Goal: Transaction & Acquisition: Book appointment/travel/reservation

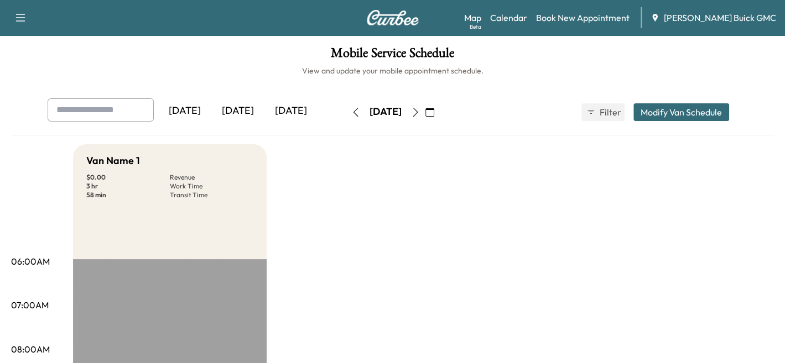
click at [420, 115] on icon "button" at bounding box center [415, 112] width 9 height 9
click at [351, 111] on icon "button" at bounding box center [355, 112] width 9 height 9
click at [253, 116] on div "[DATE]" at bounding box center [237, 110] width 53 height 25
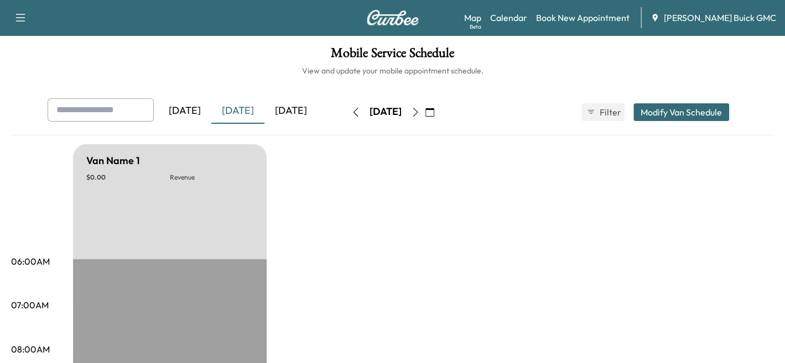
click at [420, 113] on icon "button" at bounding box center [415, 112] width 9 height 9
click at [439, 109] on button "button" at bounding box center [429, 112] width 19 height 18
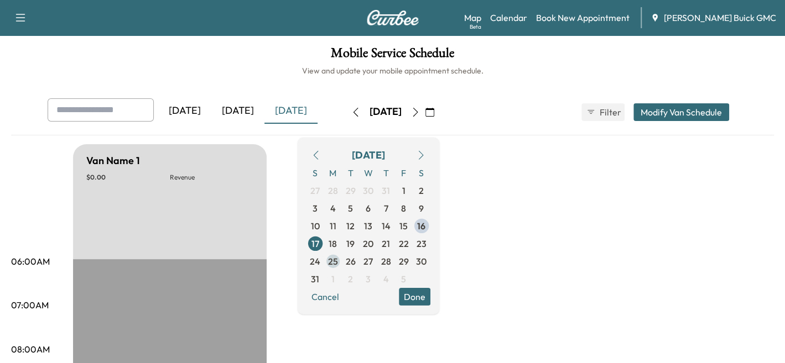
click at [338, 259] on span "25" at bounding box center [333, 260] width 10 height 13
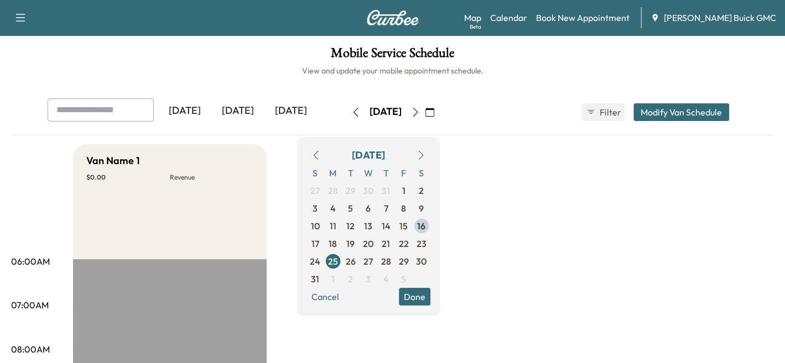
click at [109, 105] on input "text" at bounding box center [101, 109] width 106 height 23
click at [430, 301] on button "Done" at bounding box center [415, 297] width 32 height 18
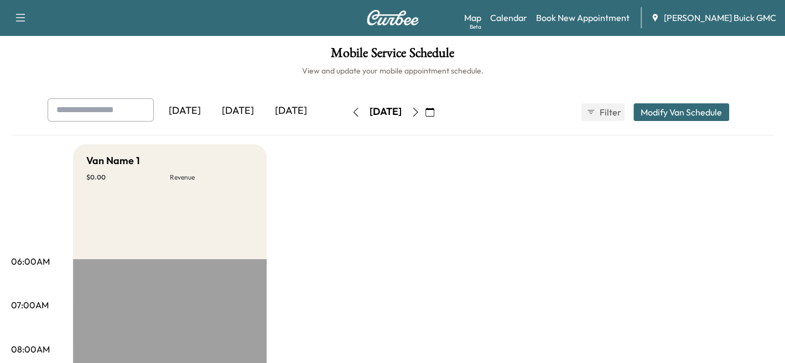
click at [83, 109] on input "text" at bounding box center [101, 109] width 106 height 23
type input "*"
type input "**********"
click at [591, 10] on div "Map Beta Calendar Book New Appointment [PERSON_NAME] GMC" at bounding box center [620, 17] width 312 height 21
click at [593, 19] on link "Book New Appointment" at bounding box center [582, 17] width 93 height 13
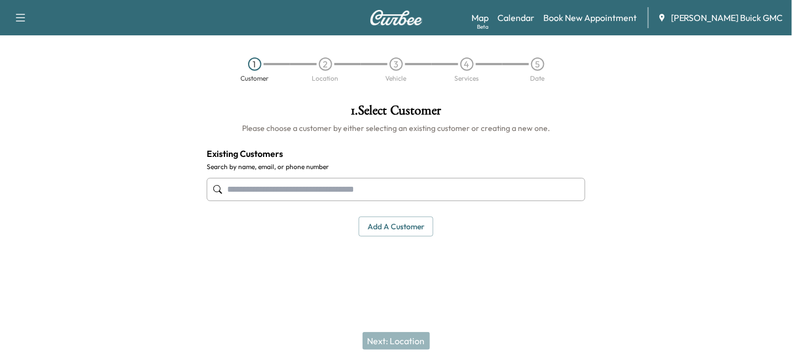
click at [274, 191] on input "text" at bounding box center [396, 189] width 379 height 23
type input "*********"
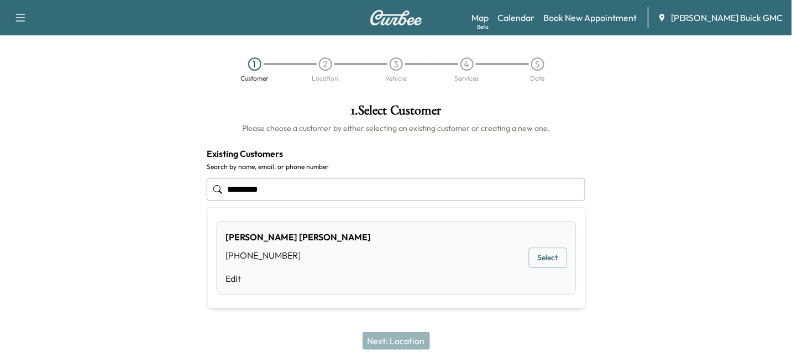
drag, startPoint x: 308, startPoint y: 185, endPoint x: 35, endPoint y: 154, distance: 274.3
click at [35, 154] on div "1 . Select Customer Please choose a customer by either selecting an existing cu…" at bounding box center [396, 186] width 792 height 182
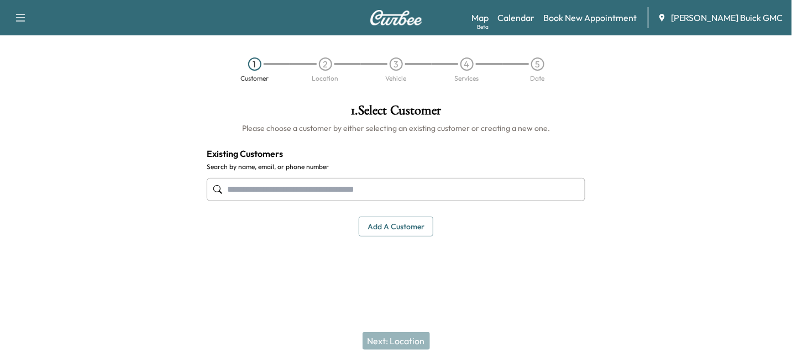
click at [387, 231] on button "Add a customer" at bounding box center [396, 227] width 75 height 20
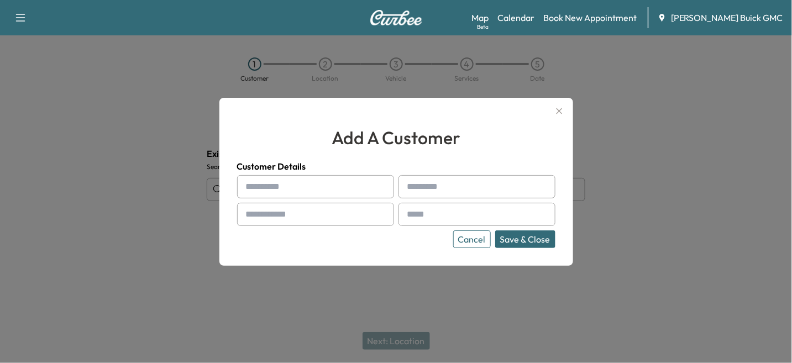
click at [300, 181] on input "text" at bounding box center [315, 186] width 157 height 23
type input "*****"
type input "*********"
click at [319, 216] on input "text" at bounding box center [315, 214] width 157 height 23
paste input "**********"
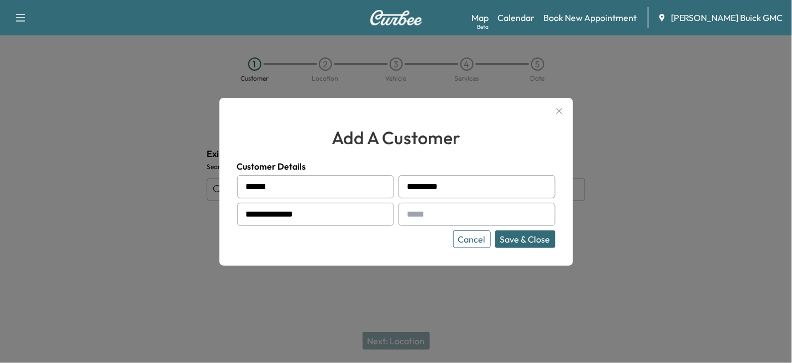
type input "**********"
click at [516, 243] on button "Save & Close" at bounding box center [525, 240] width 60 height 18
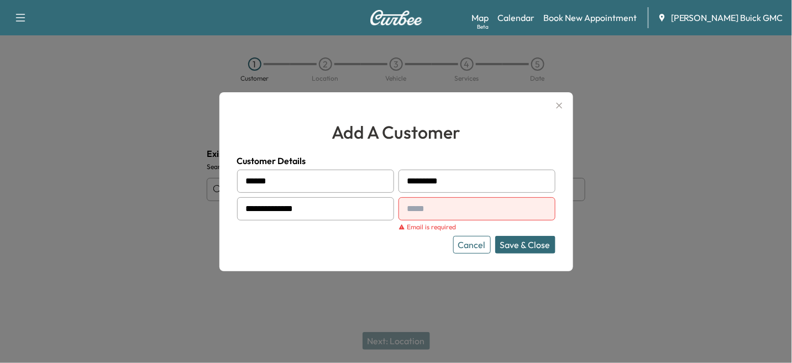
click at [447, 215] on input "text" at bounding box center [477, 208] width 157 height 23
click at [434, 214] on input "text" at bounding box center [477, 208] width 157 height 23
click at [423, 201] on input "text" at bounding box center [477, 208] width 157 height 23
click at [628, 219] on div at bounding box center [396, 181] width 792 height 363
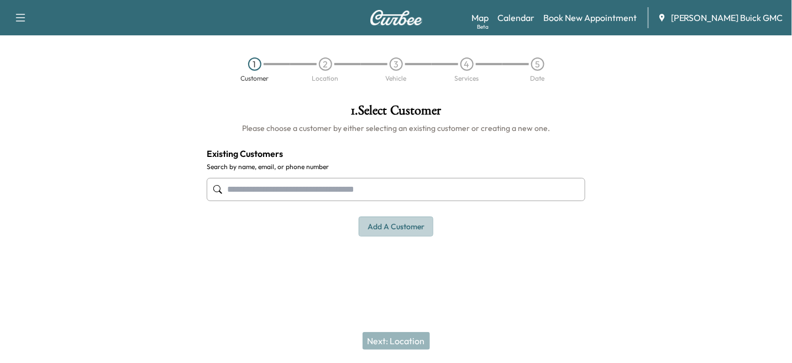
click at [408, 226] on button "Add a customer" at bounding box center [396, 227] width 75 height 20
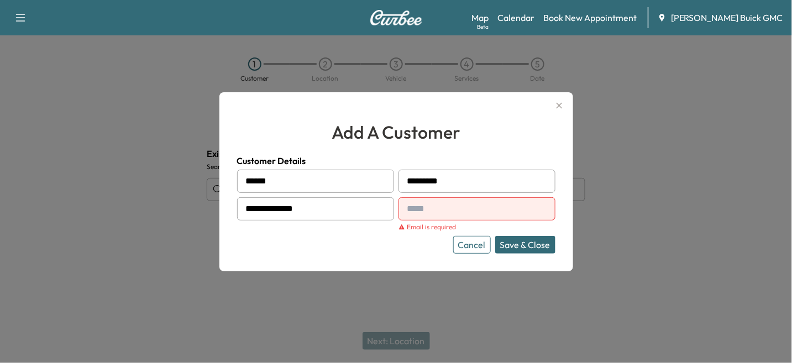
click at [426, 209] on input "text" at bounding box center [477, 208] width 157 height 23
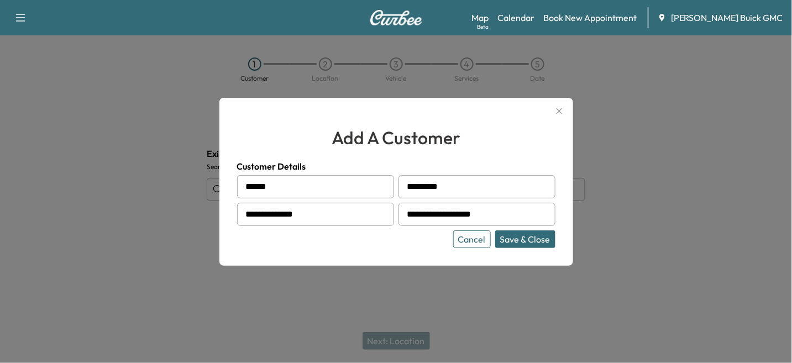
type input "**********"
click at [522, 244] on button "Save & Close" at bounding box center [525, 240] width 60 height 18
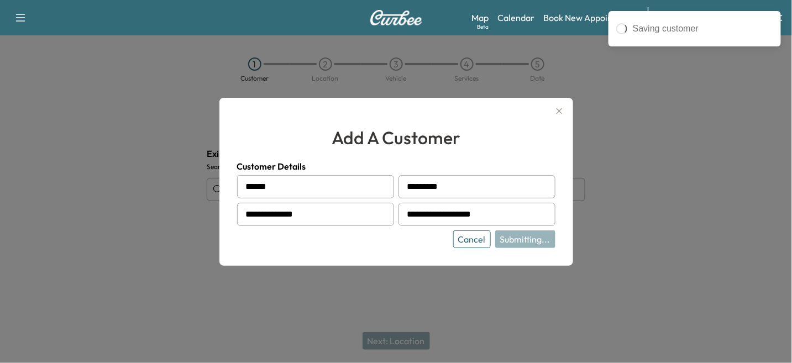
type input "**********"
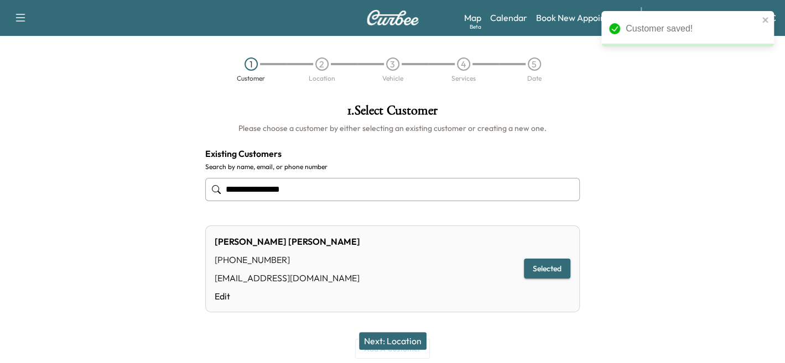
click at [552, 267] on button "Selected" at bounding box center [547, 269] width 46 height 20
click at [537, 268] on button "Selected" at bounding box center [547, 269] width 46 height 20
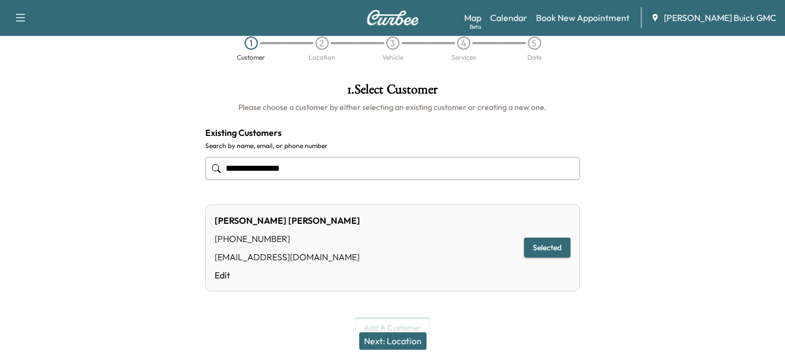
scroll to position [39, 0]
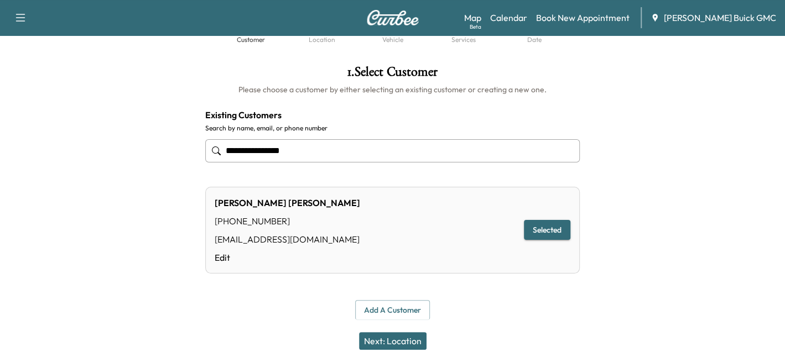
click at [412, 343] on button "Next: Location" at bounding box center [392, 341] width 67 height 18
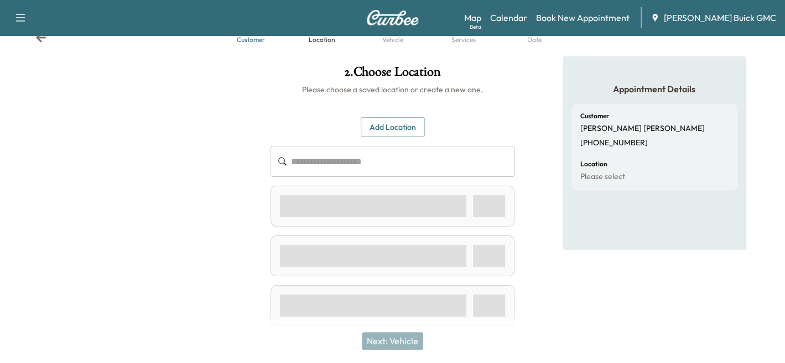
scroll to position [18, 0]
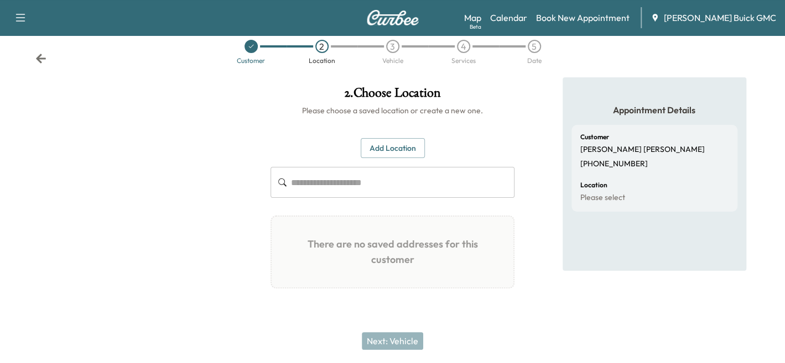
click at [387, 154] on button "Add Location" at bounding box center [393, 148] width 64 height 20
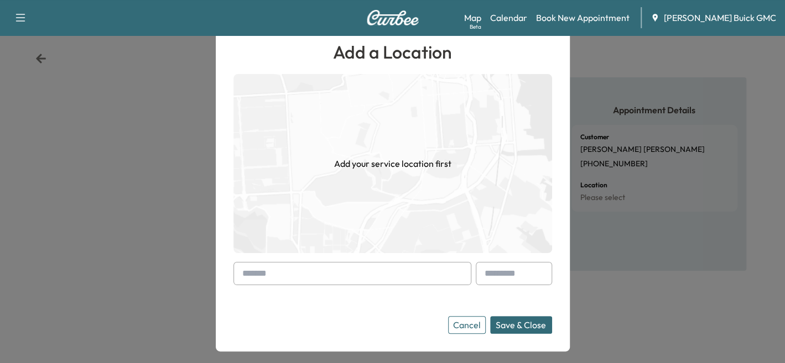
click at [351, 267] on input "text" at bounding box center [352, 273] width 238 height 23
paste input "**********"
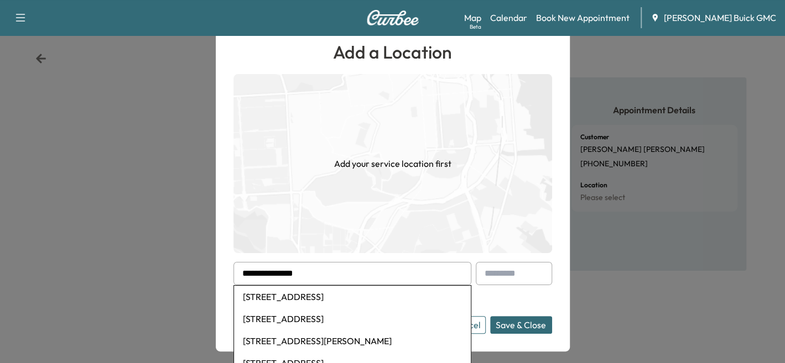
click at [358, 296] on li "[STREET_ADDRESS]" at bounding box center [352, 297] width 237 height 22
type input "**********"
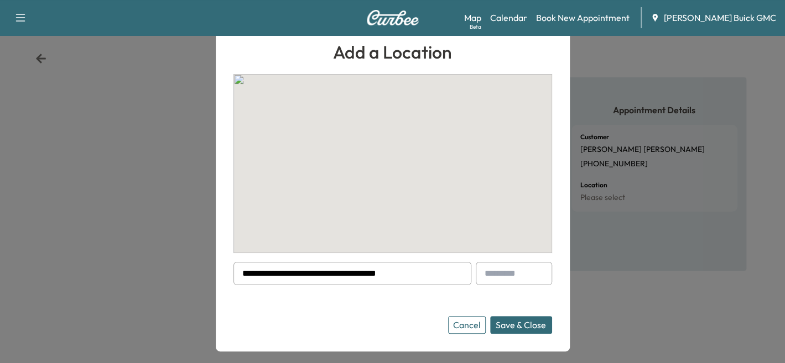
click at [538, 323] on button "Save & Close" at bounding box center [521, 325] width 62 height 18
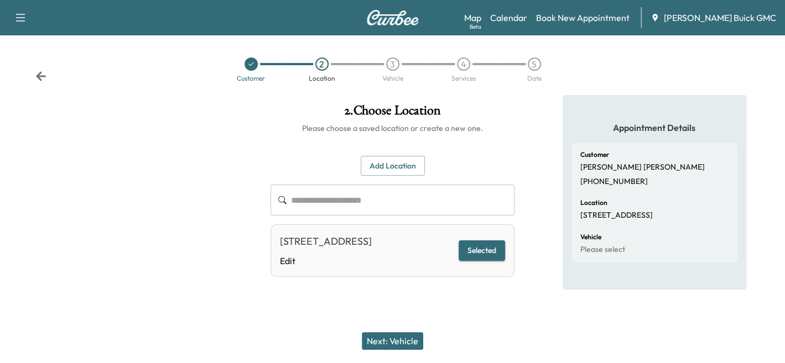
scroll to position [0, 0]
click at [394, 341] on button "Next: Vehicle" at bounding box center [396, 341] width 61 height 18
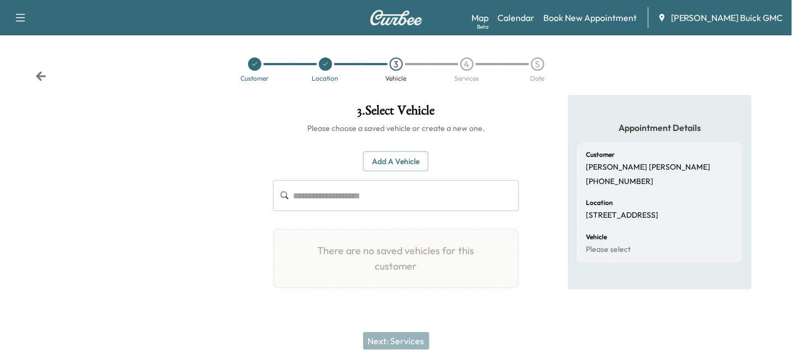
click at [381, 153] on button "Add a Vehicle" at bounding box center [395, 162] width 65 height 20
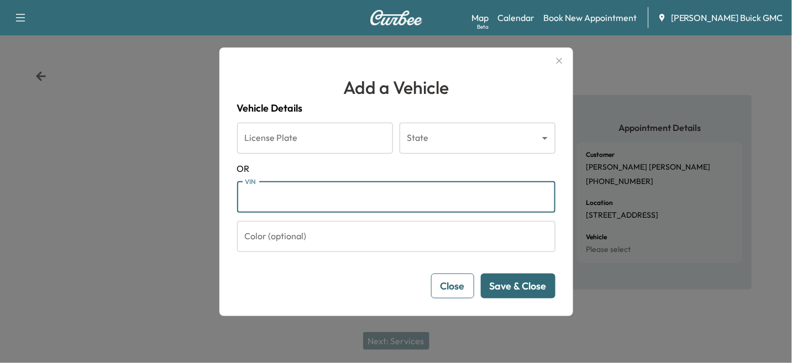
click at [256, 195] on input "VIN" at bounding box center [396, 197] width 319 height 31
paste input "**********"
type input "**********"
click at [505, 292] on button "Save & Close" at bounding box center [518, 286] width 75 height 25
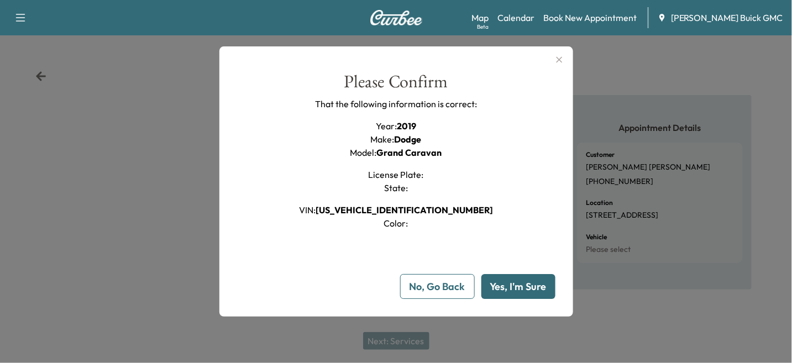
click at [510, 293] on button "Yes, I'm Sure" at bounding box center [519, 286] width 74 height 25
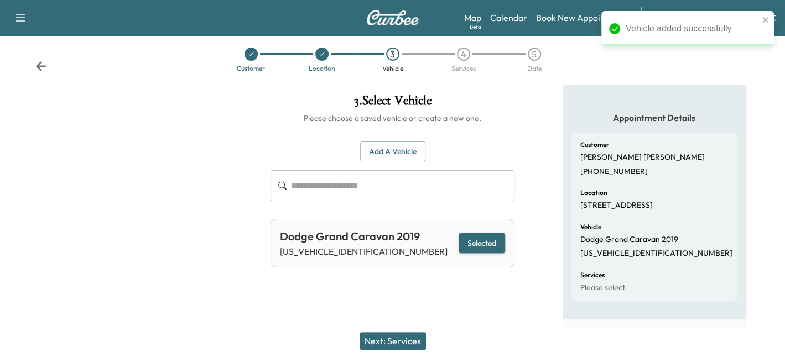
scroll to position [19, 0]
click at [405, 343] on button "Next: Services" at bounding box center [392, 341] width 66 height 18
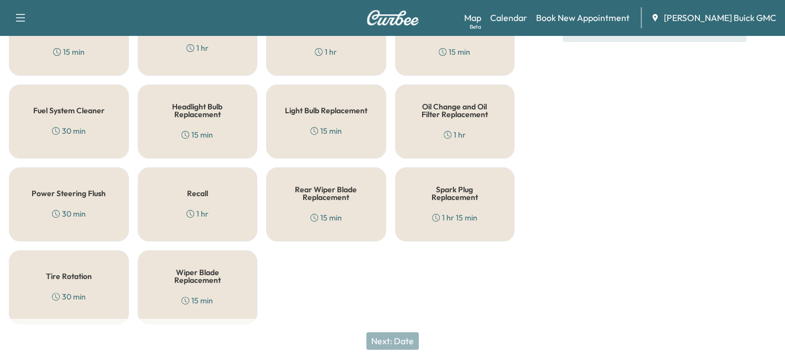
scroll to position [241, 0]
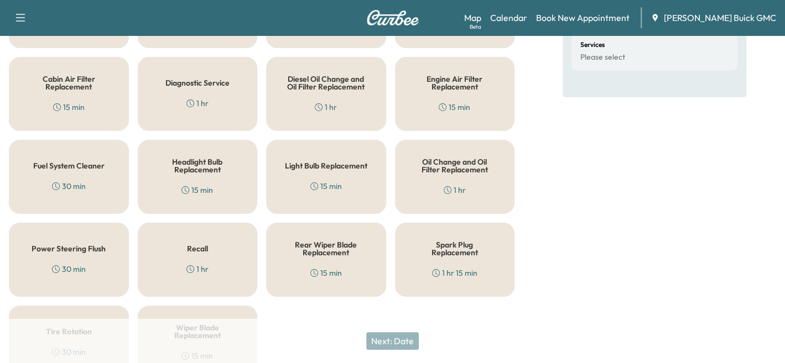
click at [437, 175] on div "Oil Change and Oil Filter Replacement 1 hr" at bounding box center [455, 177] width 120 height 74
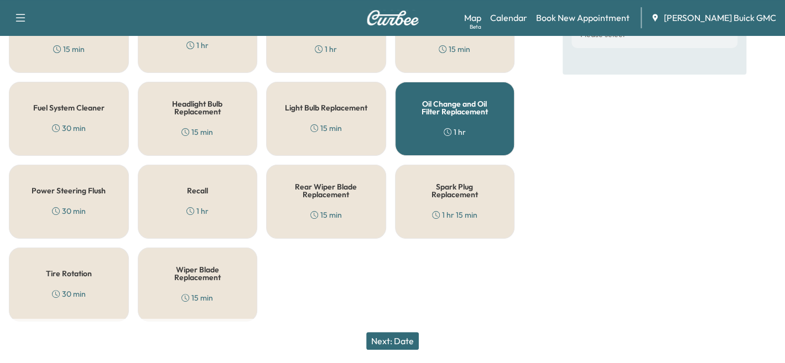
scroll to position [299, 0]
click at [393, 339] on button "Next: Date" at bounding box center [392, 341] width 53 height 18
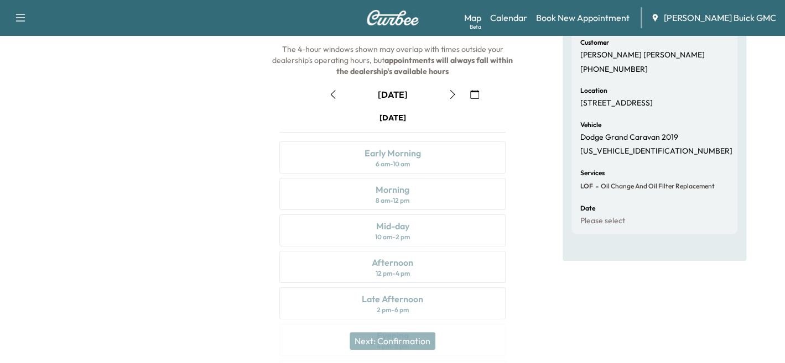
scroll to position [77, 0]
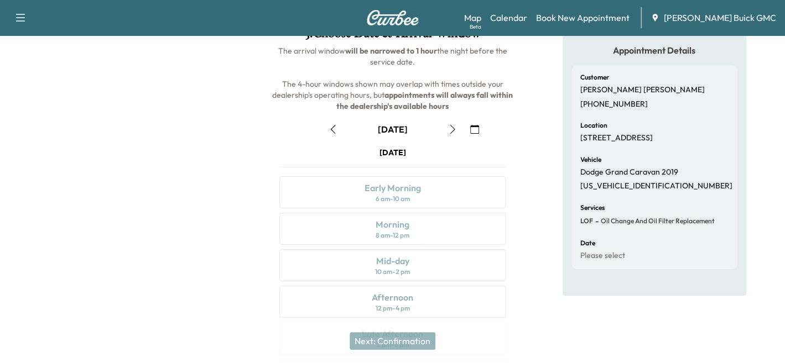
click at [456, 128] on icon "button" at bounding box center [452, 129] width 9 height 9
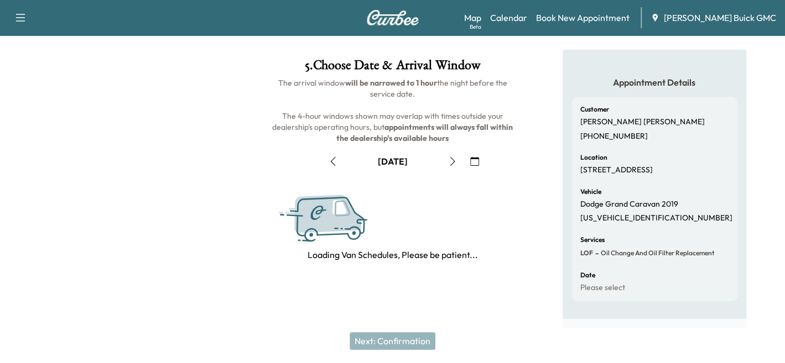
click at [445, 150] on div "August [DATE] S M T W T F S 27 28 29 30 31 1 2 3 4 5 6 7 8 9 10 11 12 13 14 15 …" at bounding box center [392, 203] width 244 height 118
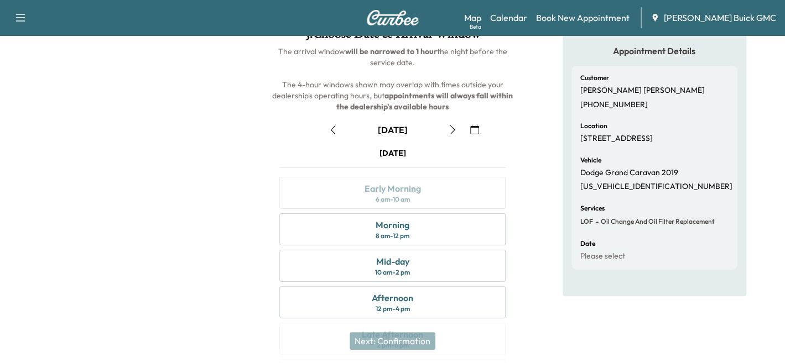
click at [453, 131] on icon "button" at bounding box center [452, 130] width 9 height 9
click at [451, 153] on div "[DATE]" at bounding box center [392, 153] width 226 height 11
click at [452, 135] on button "button" at bounding box center [452, 130] width 19 height 18
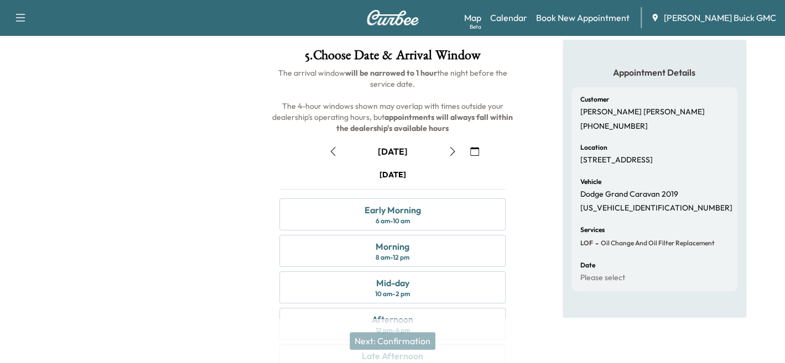
scroll to position [76, 0]
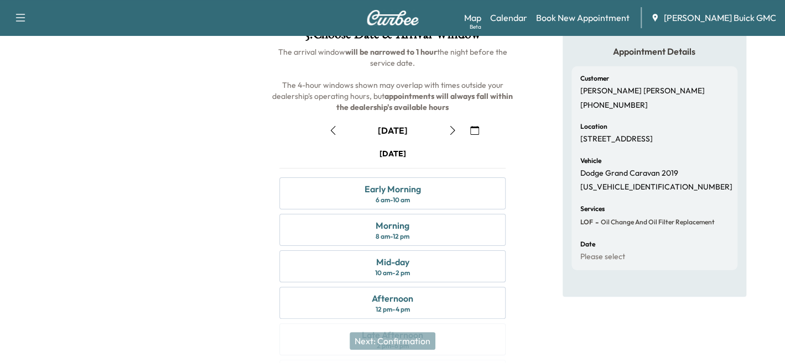
click at [449, 149] on div "[DATE]" at bounding box center [392, 153] width 226 height 11
click at [449, 133] on icon "button" at bounding box center [452, 130] width 9 height 9
click at [452, 152] on div "[DATE]" at bounding box center [392, 153] width 226 height 11
click at [453, 138] on button "button" at bounding box center [452, 131] width 19 height 18
click at [451, 132] on icon "button" at bounding box center [452, 131] width 9 height 9
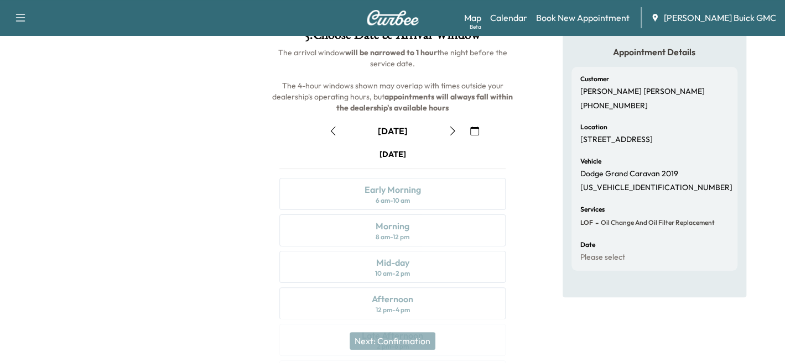
click at [450, 129] on icon "button" at bounding box center [452, 131] width 9 height 9
click at [450, 136] on button "button" at bounding box center [452, 131] width 19 height 18
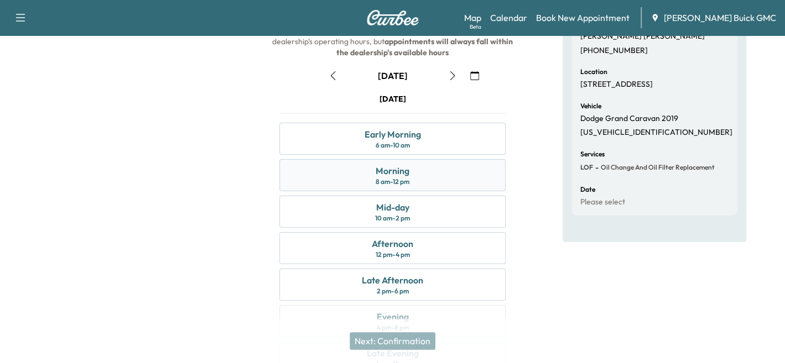
click at [341, 174] on div "Morning 8 am - 12 pm" at bounding box center [392, 175] width 226 height 32
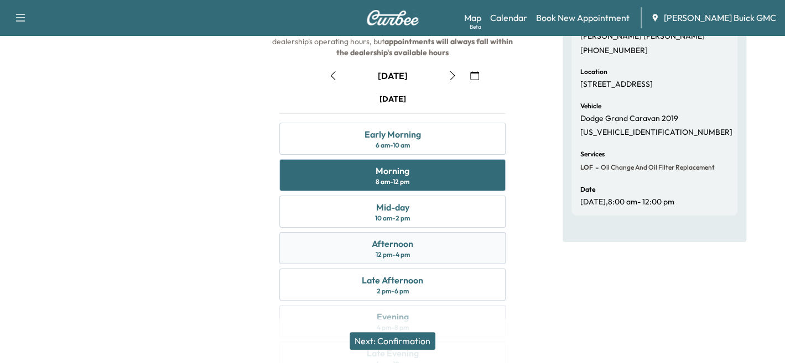
click at [393, 245] on div "Afternoon" at bounding box center [392, 243] width 41 height 13
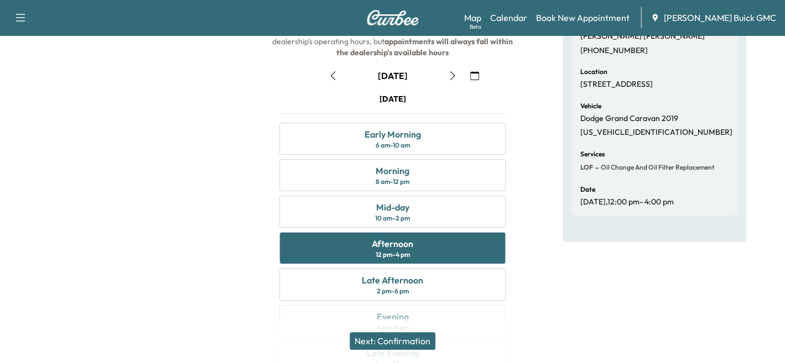
click at [416, 342] on button "Next: Confirmation" at bounding box center [392, 341] width 86 height 18
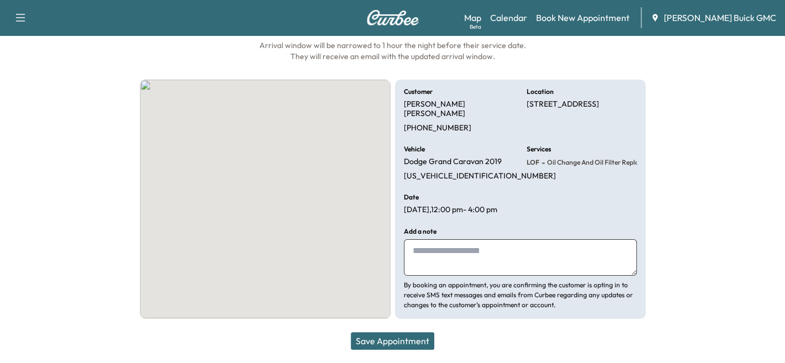
scroll to position [82, 0]
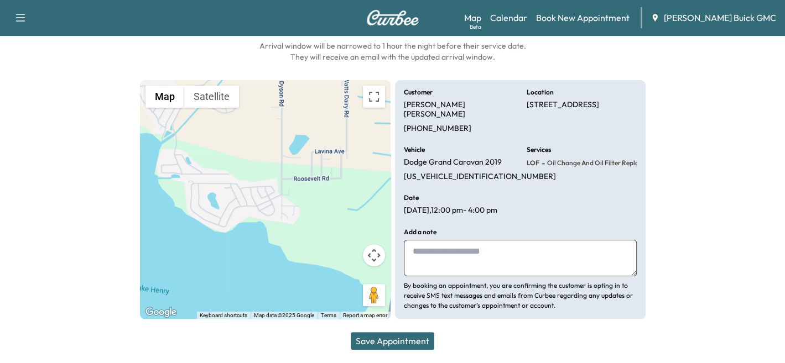
drag, startPoint x: 427, startPoint y: 262, endPoint x: 434, endPoint y: 259, distance: 7.4
click at [431, 261] on textarea at bounding box center [520, 258] width 233 height 36
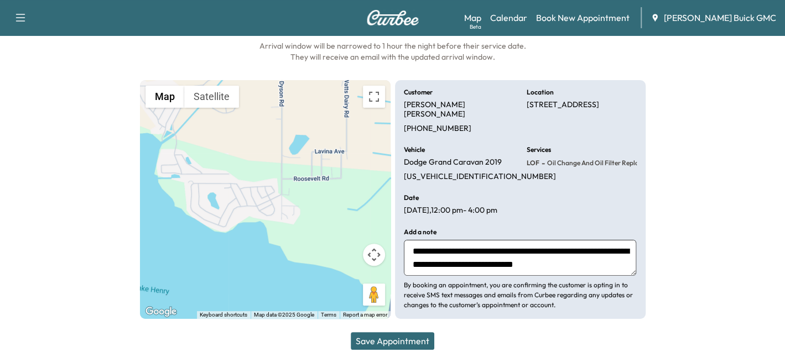
click at [435, 261] on textarea "**********" at bounding box center [520, 258] width 233 height 36
type textarea "**********"
click at [418, 346] on button "Save Appointment" at bounding box center [392, 341] width 83 height 18
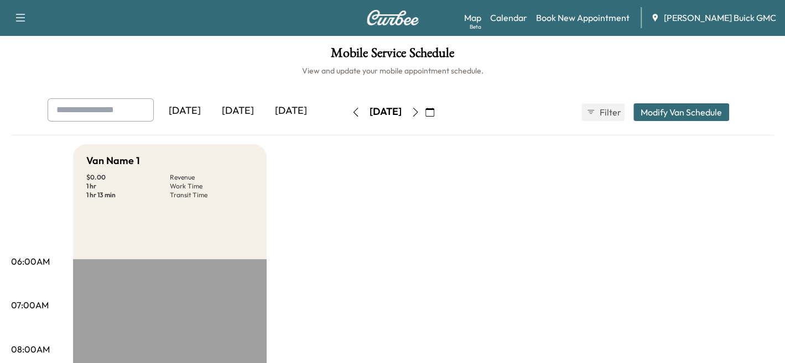
click at [387, 118] on div "[DATE]" at bounding box center [385, 112] width 32 height 14
click at [392, 112] on div "[DATE]" at bounding box center [385, 112] width 32 height 14
click at [101, 106] on input "text" at bounding box center [101, 109] width 106 height 23
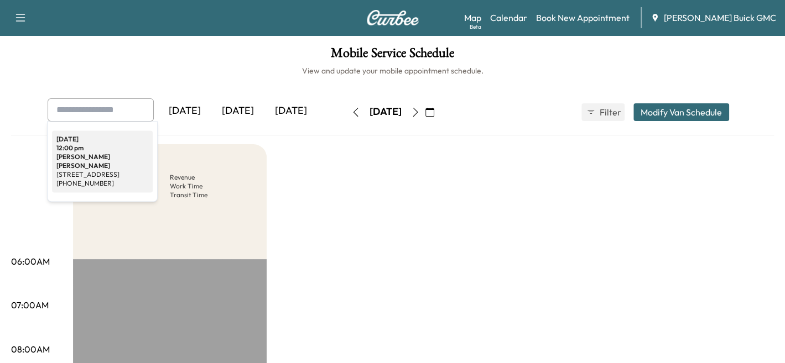
click at [93, 170] on p "[STREET_ADDRESS]" at bounding box center [102, 174] width 92 height 9
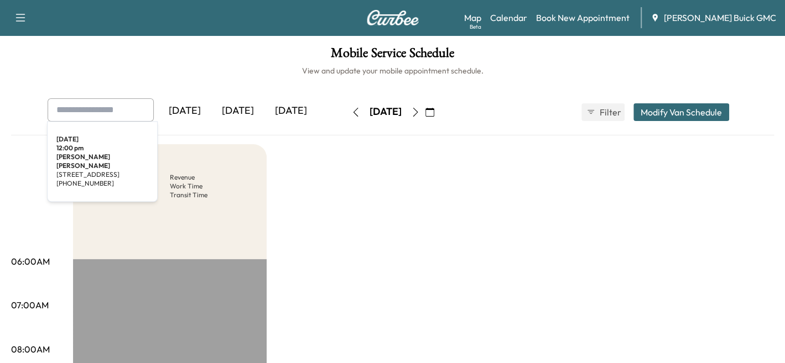
type input "**********"
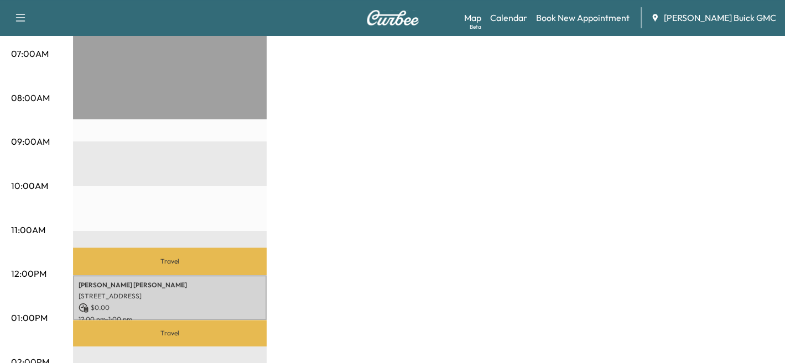
scroll to position [276, 0]
